Goal: Information Seeking & Learning: Check status

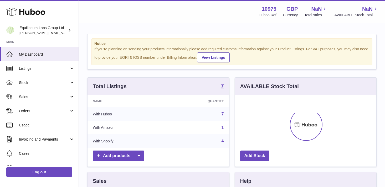
scroll to position [82, 141]
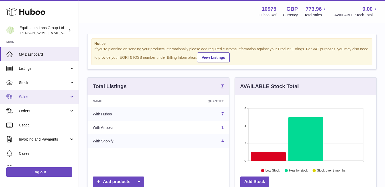
click at [46, 95] on span "Sales" at bounding box center [44, 96] width 50 height 5
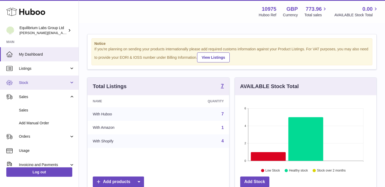
click at [41, 82] on span "Stock" at bounding box center [44, 82] width 50 height 5
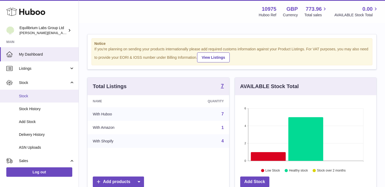
click at [35, 98] on span "Stock" at bounding box center [47, 96] width 56 height 5
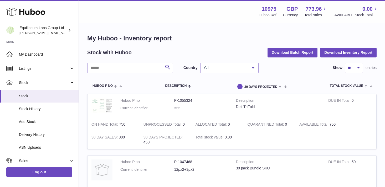
click at [240, 67] on span "All" at bounding box center [224, 67] width 45 height 5
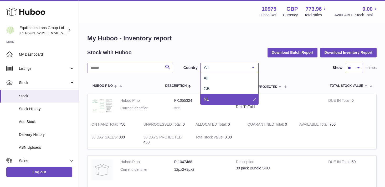
click at [229, 99] on span "NL" at bounding box center [229, 99] width 58 height 10
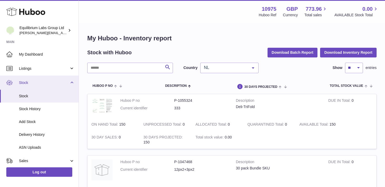
click at [64, 83] on span "Stock" at bounding box center [44, 82] width 50 height 5
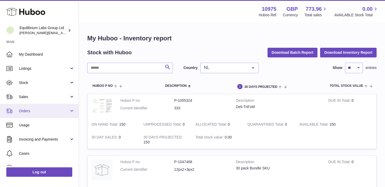
click at [52, 106] on link "Orders" at bounding box center [39, 111] width 78 height 14
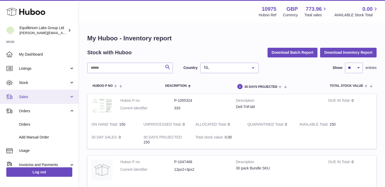
click at [49, 100] on link "Sales" at bounding box center [39, 97] width 78 height 14
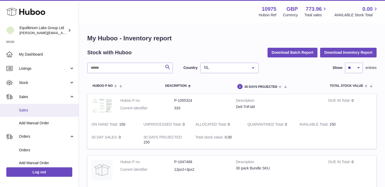
click at [43, 116] on link "Sales" at bounding box center [39, 110] width 78 height 13
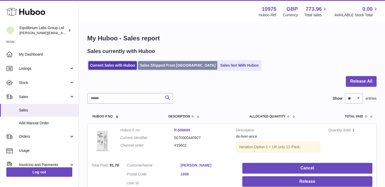
click at [163, 70] on link "Sales Shipped From Huboo" at bounding box center [177, 65] width 79 height 9
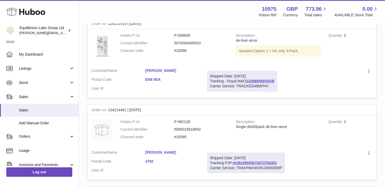
scroll to position [2, 0]
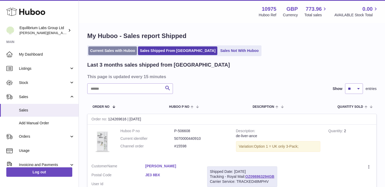
click at [114, 53] on link "Current Sales with Huboo" at bounding box center [112, 50] width 49 height 9
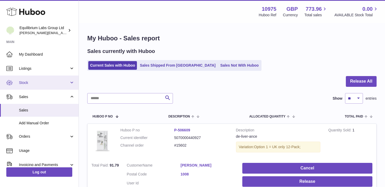
click at [58, 81] on span "Stock" at bounding box center [44, 82] width 50 height 5
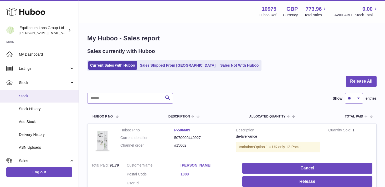
click at [50, 99] on link "Stock" at bounding box center [39, 96] width 78 height 13
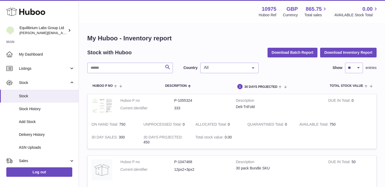
click at [219, 68] on span "All" at bounding box center [224, 67] width 45 height 5
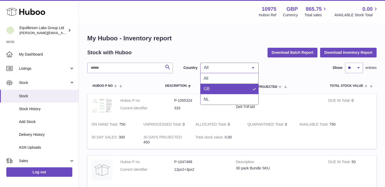
click at [216, 89] on span "GB" at bounding box center [229, 89] width 58 height 10
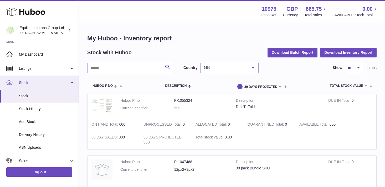
click at [67, 85] on span "Stock" at bounding box center [44, 82] width 50 height 5
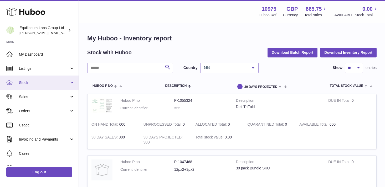
click at [60, 81] on span "Stock" at bounding box center [44, 82] width 50 height 5
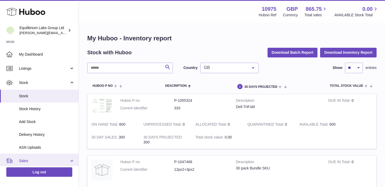
click at [68, 158] on link "Sales" at bounding box center [39, 161] width 78 height 14
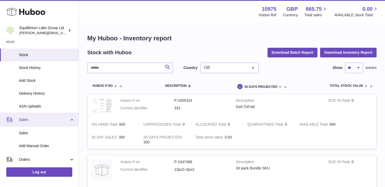
scroll to position [41, 0]
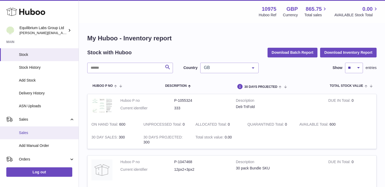
click at [53, 134] on span "Sales" at bounding box center [47, 132] width 56 height 5
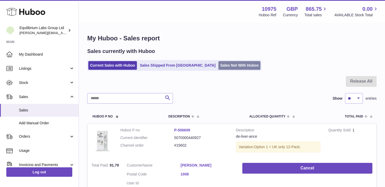
click at [218, 65] on link "Sales Not With Huboo" at bounding box center [239, 65] width 42 height 9
